Goal: Obtain resource: Obtain resource

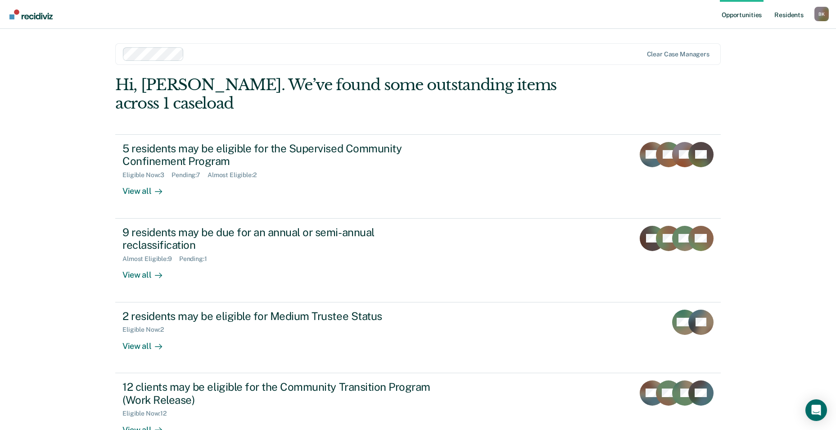
click at [787, 14] on link "Resident s" at bounding box center [789, 14] width 33 height 29
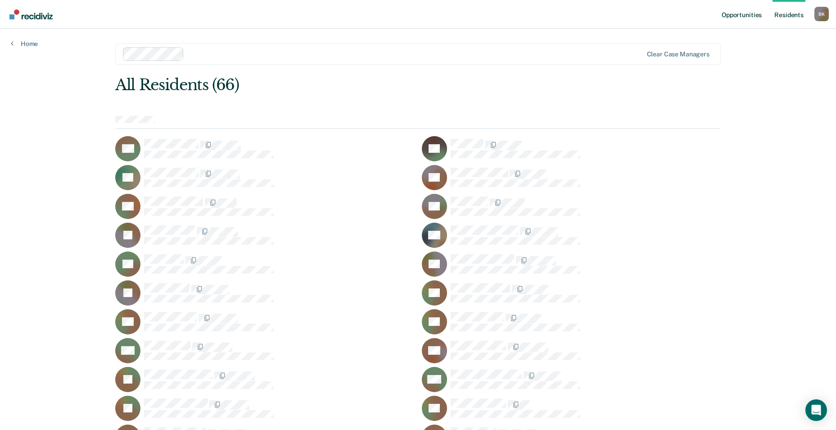
click at [744, 15] on link "Opportunities" at bounding box center [742, 14] width 44 height 29
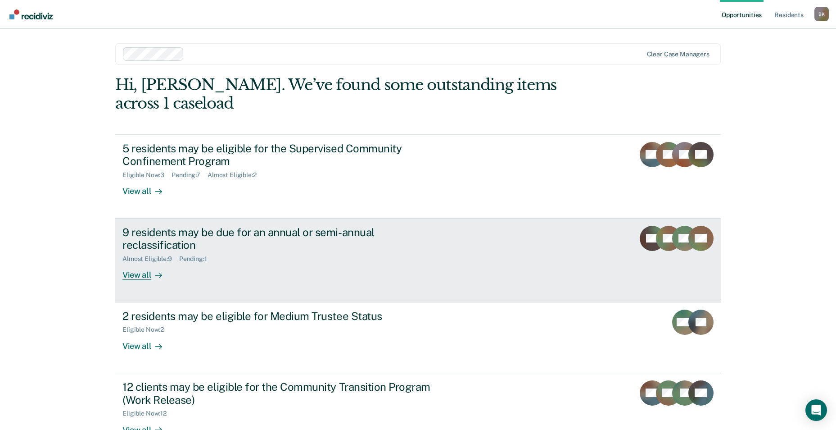
click at [170, 230] on div "9 residents may be due for an annual or semi-annual reclassification" at bounding box center [280, 239] width 316 height 26
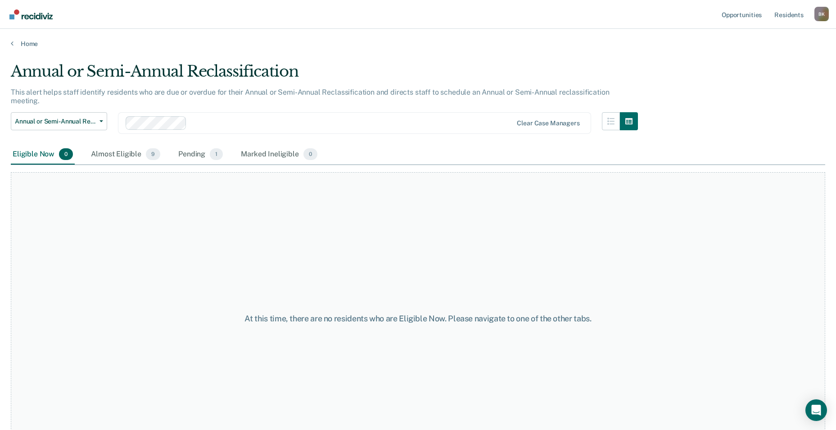
click at [39, 146] on div "Eligible Now 0" at bounding box center [43, 155] width 64 height 20
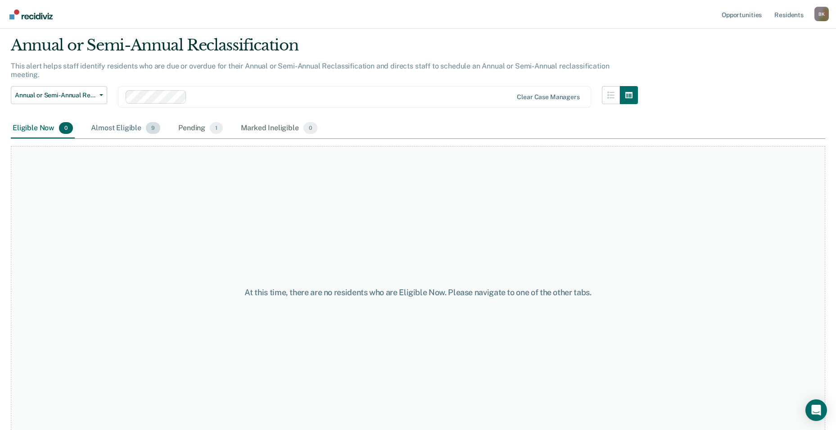
click at [105, 118] on div "Almost Eligible 9" at bounding box center [125, 128] width 73 height 20
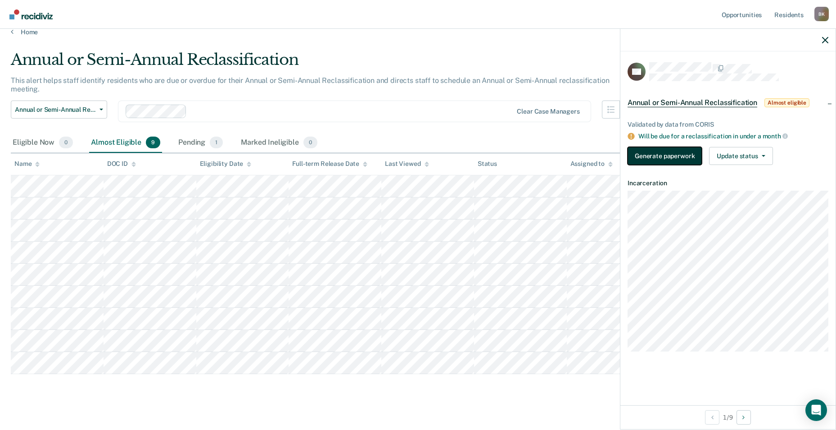
click at [643, 158] on button "Generate paperwork" at bounding box center [665, 156] width 74 height 18
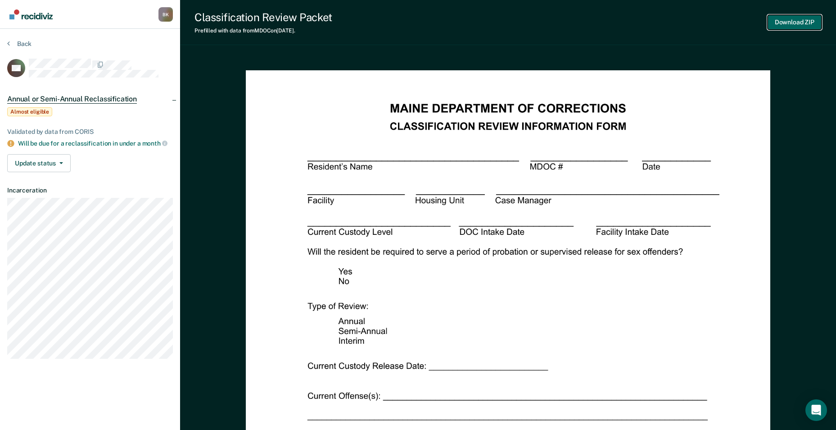
click at [789, 23] on button "Download ZIP" at bounding box center [795, 22] width 54 height 15
